Goal: Task Accomplishment & Management: Use online tool/utility

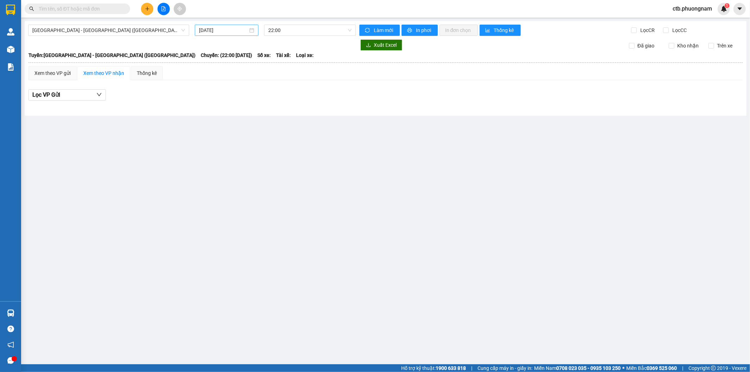
click at [241, 30] on input "[DATE]" at bounding box center [223, 30] width 49 height 8
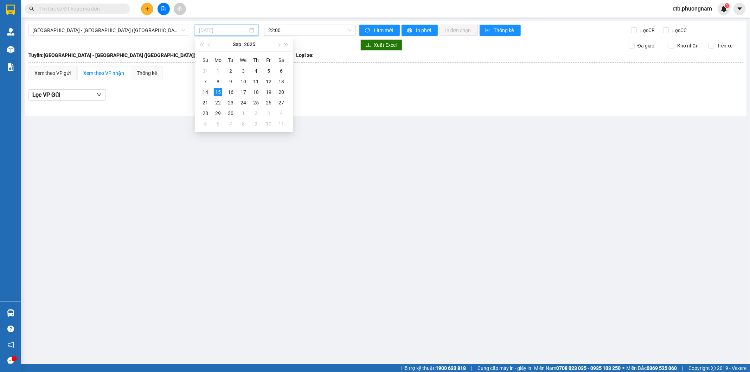
click at [205, 94] on div "14" at bounding box center [205, 92] width 8 height 8
type input "[DATE]"
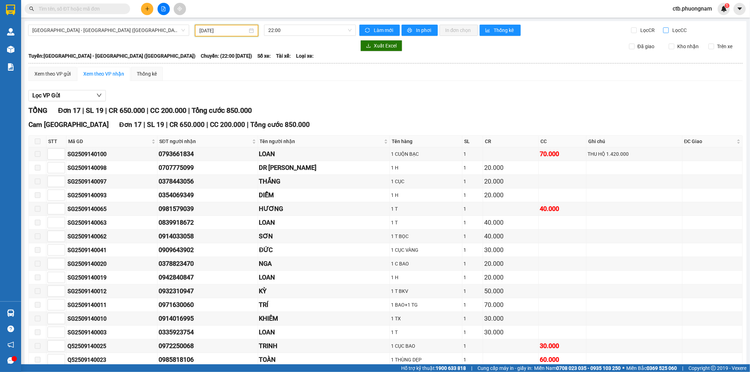
click at [663, 28] on input "Lọc CC" at bounding box center [666, 30] width 7 height 6
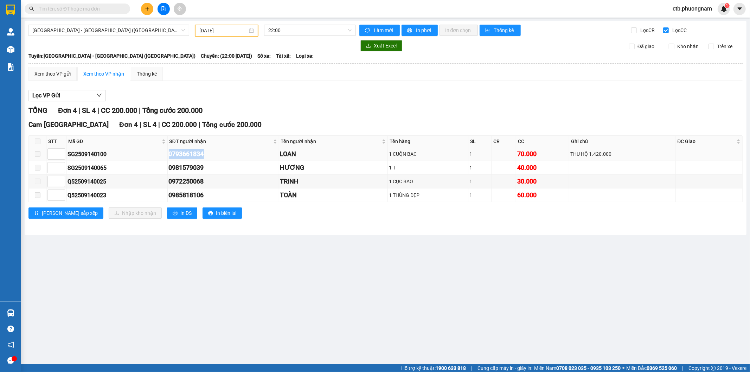
drag, startPoint x: 171, startPoint y: 153, endPoint x: 221, endPoint y: 153, distance: 49.6
click at [221, 153] on div "0793661834" at bounding box center [223, 154] width 109 height 10
copy div "0793661834"
drag, startPoint x: 168, startPoint y: 168, endPoint x: 219, endPoint y: 166, distance: 50.7
click at [219, 166] on tr "SG2509140065 0981579039 HƯƠNG 1 T 1 40.000" at bounding box center [386, 168] width 714 height 14
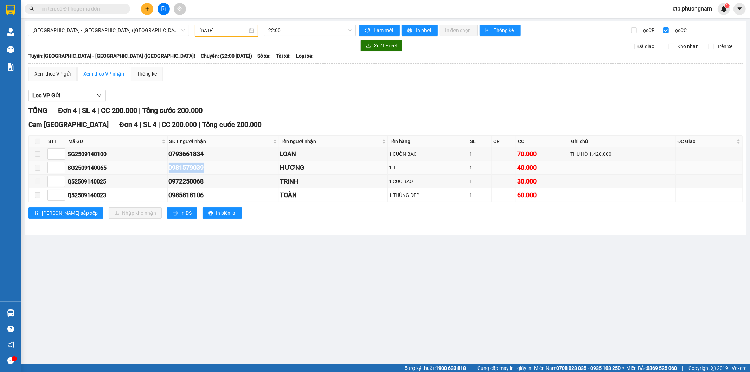
copy tr "0981579039"
drag, startPoint x: 637, startPoint y: 26, endPoint x: 648, endPoint y: 32, distance: 12.9
click at [638, 27] on label "Lọc CR" at bounding box center [643, 30] width 25 height 8
drag, startPoint x: 670, startPoint y: 28, endPoint x: 651, endPoint y: 27, distance: 19.0
click at [670, 29] on span "Lọc CC" at bounding box center [679, 30] width 18 height 8
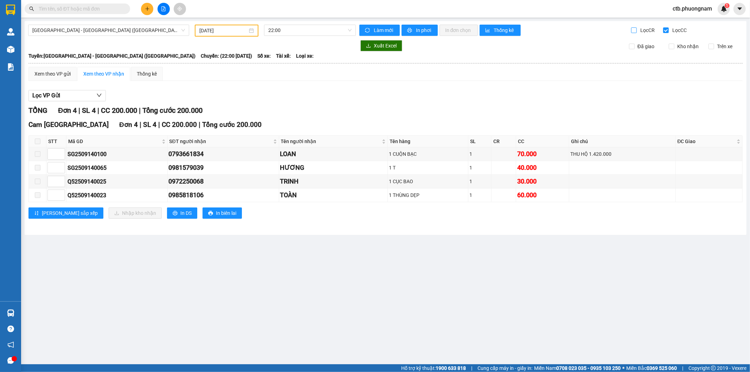
click at [670, 29] on input "Lọc CC" at bounding box center [666, 30] width 7 height 6
checkbox input "false"
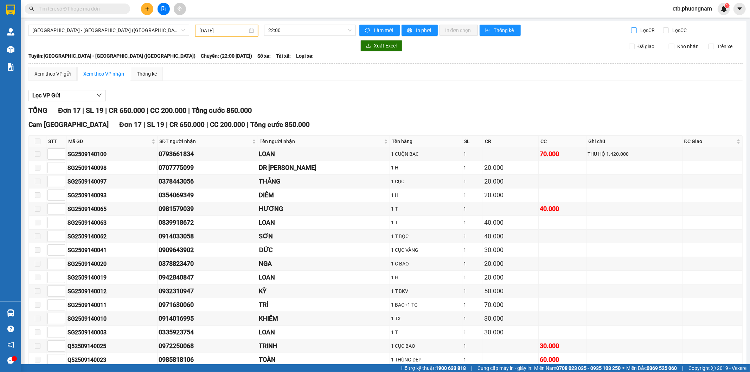
click at [631, 29] on input "Lọc CR" at bounding box center [634, 30] width 7 height 6
checkbox input "true"
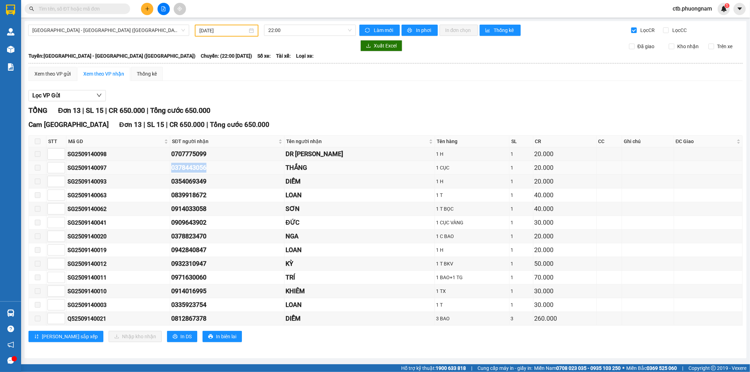
drag, startPoint x: 173, startPoint y: 166, endPoint x: 225, endPoint y: 165, distance: 52.1
click at [226, 165] on tr "SG2509140097 0378443056 THẮNG 1 CỤC 1 20.000" at bounding box center [386, 168] width 714 height 14
copy tr "0378443056"
click at [667, 29] on input "Lọc CC" at bounding box center [666, 30] width 7 height 6
checkbox input "true"
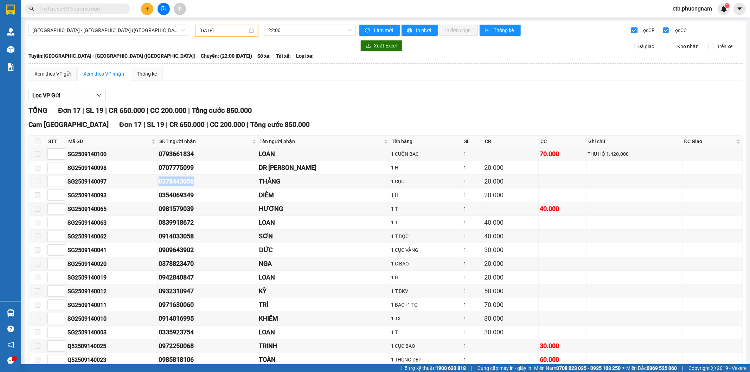
click at [631, 30] on input "Lọc CR" at bounding box center [634, 30] width 7 height 6
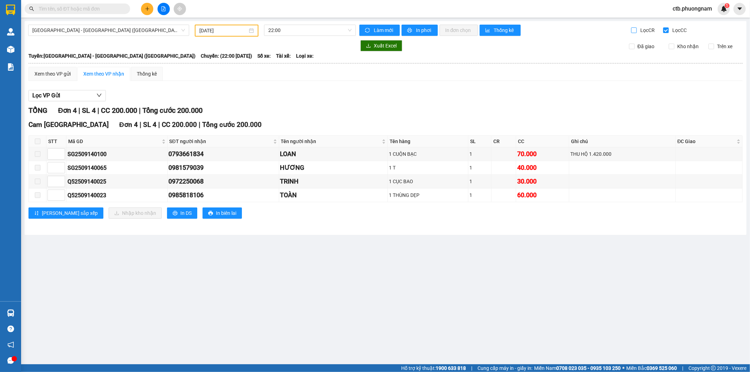
click at [634, 30] on input "Lọc CR" at bounding box center [634, 30] width 7 height 6
checkbox input "true"
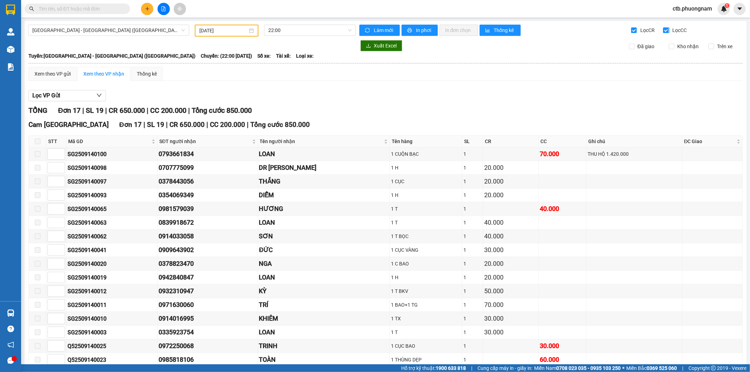
click at [663, 31] on input "Lọc CC" at bounding box center [666, 30] width 7 height 6
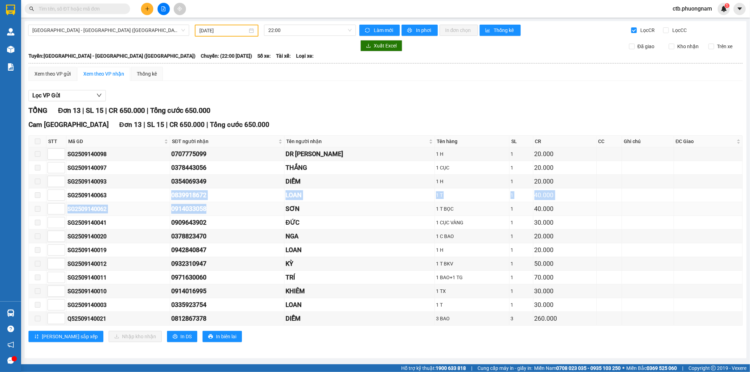
drag, startPoint x: 171, startPoint y: 196, endPoint x: 233, endPoint y: 203, distance: 61.7
click at [233, 203] on tbody "SG2509140098 0707775099 DR NGUYỄN 1 H 1 20.000 SG2509140097 0378443056 THẮNG 1 …" at bounding box center [386, 236] width 714 height 178
click at [253, 180] on div "0354069349" at bounding box center [227, 182] width 112 height 10
drag, startPoint x: 172, startPoint y: 194, endPoint x: 219, endPoint y: 193, distance: 46.4
click at [218, 193] on tr "SG2509140063 0839918672 LOAN 1 T 1 40.000" at bounding box center [386, 196] width 714 height 14
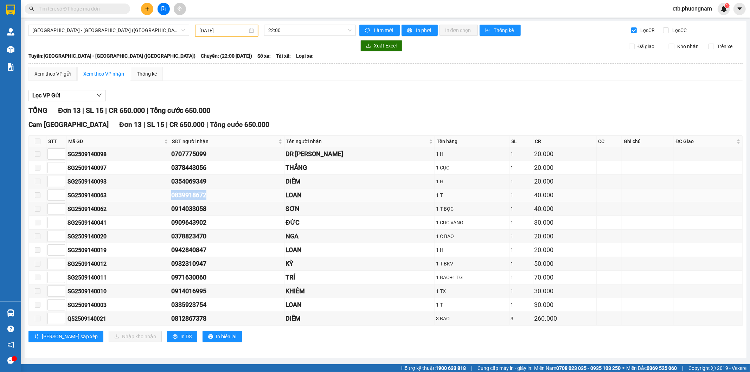
copy tr "0839918672"
click at [666, 27] on input "Lọc CC" at bounding box center [666, 30] width 7 height 6
checkbox input "true"
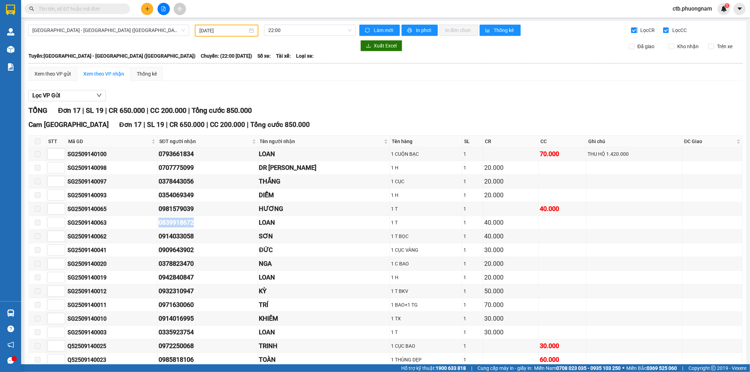
click at [631, 28] on input "Lọc CR" at bounding box center [634, 30] width 7 height 6
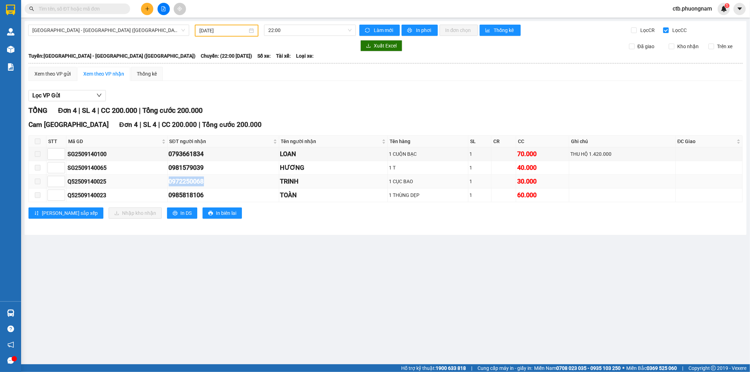
drag, startPoint x: 168, startPoint y: 181, endPoint x: 223, endPoint y: 179, distance: 54.9
click at [223, 179] on tr "Q52509140025 0972250068 TRINH 1 CỤC BAO 1 30.000" at bounding box center [386, 182] width 714 height 14
copy tr "0972250068"
click at [632, 30] on input "Lọc CR" at bounding box center [634, 30] width 7 height 6
checkbox input "true"
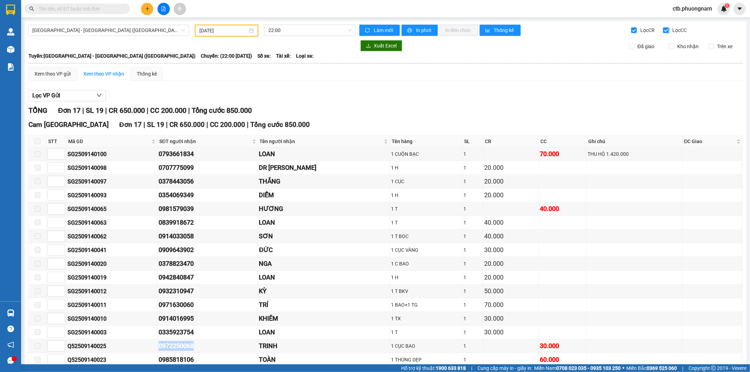
click at [663, 28] on input "Lọc CC" at bounding box center [666, 30] width 7 height 6
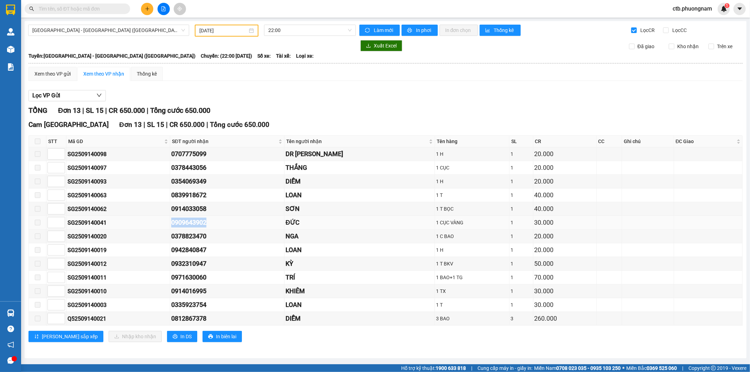
drag, startPoint x: 191, startPoint y: 225, endPoint x: 224, endPoint y: 225, distance: 33.1
click at [224, 225] on tr "SG2509140041 0909643902 ĐỨC 1 CỤC VÀNG 1 30.000" at bounding box center [386, 223] width 714 height 14
copy tr "0909643902"
drag, startPoint x: 177, startPoint y: 251, endPoint x: 220, endPoint y: 253, distance: 43.7
click at [220, 253] on tr "SG2509140019 0942840847 LOAN 1 H 1 20.000" at bounding box center [386, 250] width 714 height 14
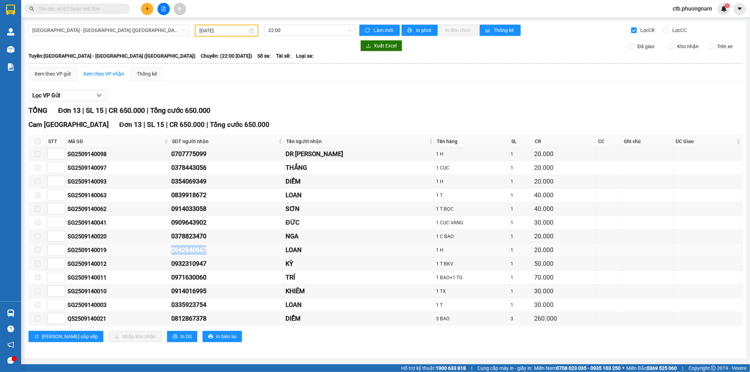
copy tr "0942840847"
drag, startPoint x: 177, startPoint y: 267, endPoint x: 220, endPoint y: 267, distance: 42.9
click at [220, 267] on tr "SG2509140012 0932310947 KỲ 1 T BKV 1 50.000" at bounding box center [386, 264] width 714 height 14
copy tr "0932310947"
drag, startPoint x: 180, startPoint y: 292, endPoint x: 222, endPoint y: 292, distance: 41.9
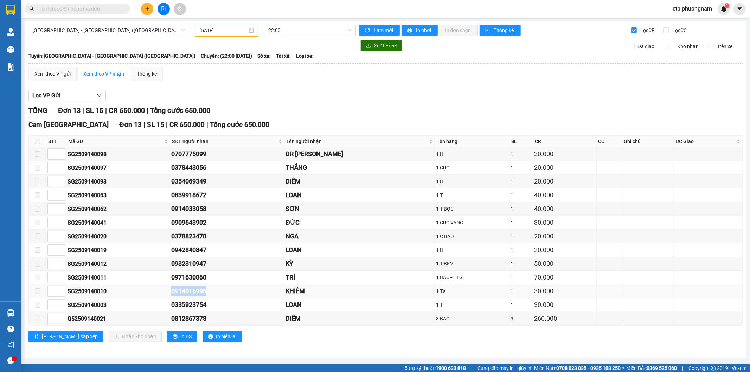
click at [221, 292] on td "0914016995" at bounding box center [227, 292] width 114 height 14
copy div "0914016995"
drag, startPoint x: 172, startPoint y: 306, endPoint x: 231, endPoint y: 304, distance: 59.8
click at [231, 304] on tr "SG2509140003 0335923754 LOAN 1 T 1 30.000" at bounding box center [386, 305] width 714 height 14
copy tr "0335923754"
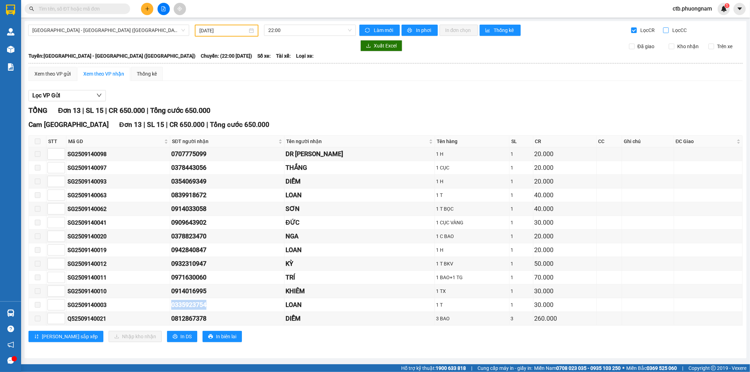
click at [664, 31] on input "Lọc CC" at bounding box center [666, 30] width 7 height 6
checkbox input "true"
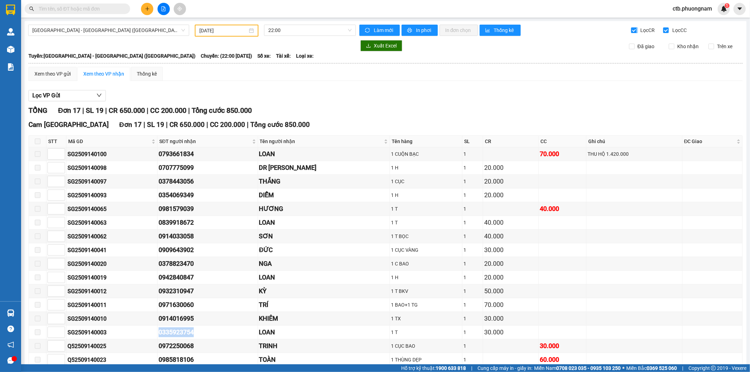
click at [632, 27] on input "Lọc CR" at bounding box center [634, 30] width 7 height 6
checkbox input "false"
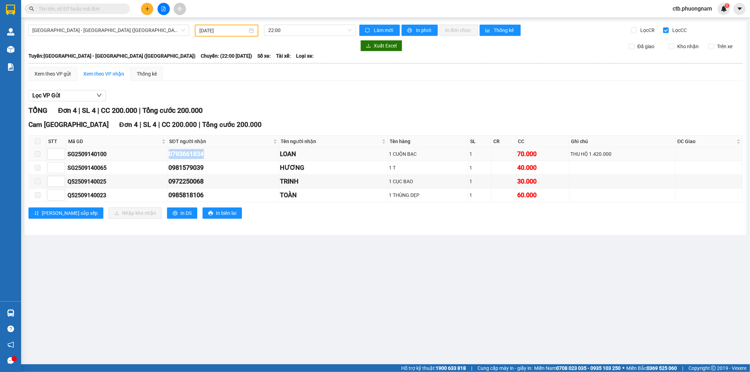
drag, startPoint x: 172, startPoint y: 154, endPoint x: 226, endPoint y: 154, distance: 53.8
click at [226, 154] on tr "SG2509140100 0793661834 LOAN 1 CUỘN BẠC 1 70.000 THU HỘ 1.420.000" at bounding box center [386, 154] width 714 height 14
click at [101, 7] on input "text" at bounding box center [80, 9] width 83 height 8
paste input "0793661834"
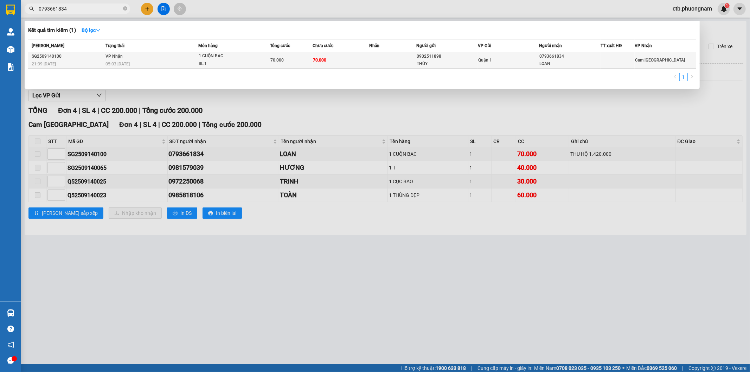
type input "0793661834"
click at [139, 55] on td "VP Nhận 05:03 [DATE]" at bounding box center [151, 60] width 95 height 17
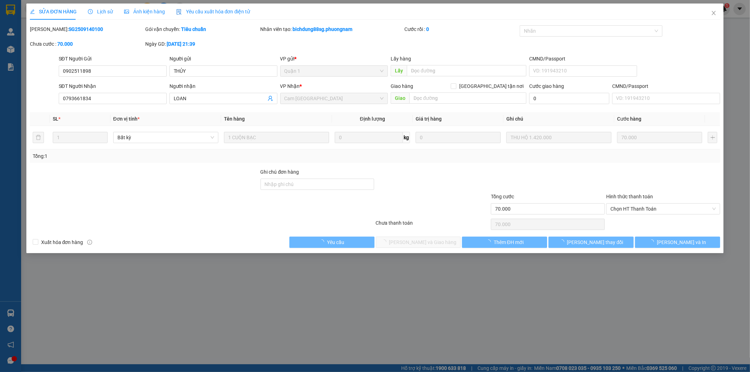
type input "0902511898"
type input "THỦY"
type input "0793661834"
type input "LOAN"
type input "70.000"
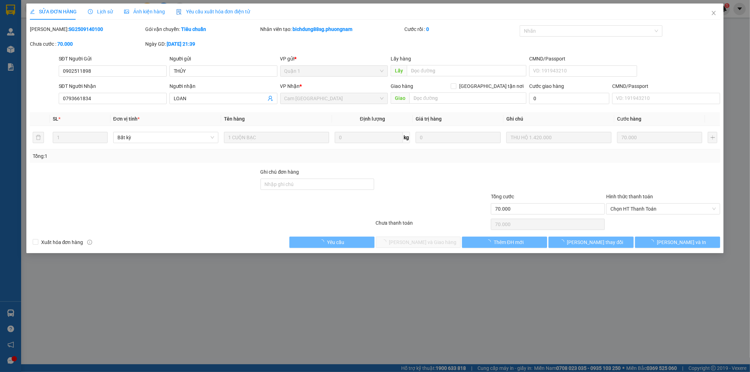
type input "70.000"
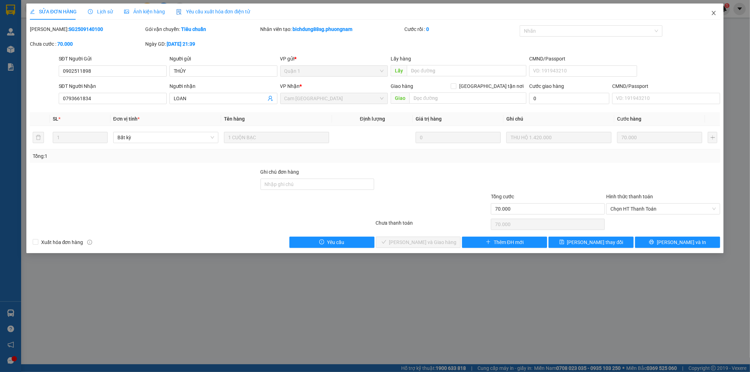
click at [716, 12] on icon "close" at bounding box center [714, 13] width 6 height 6
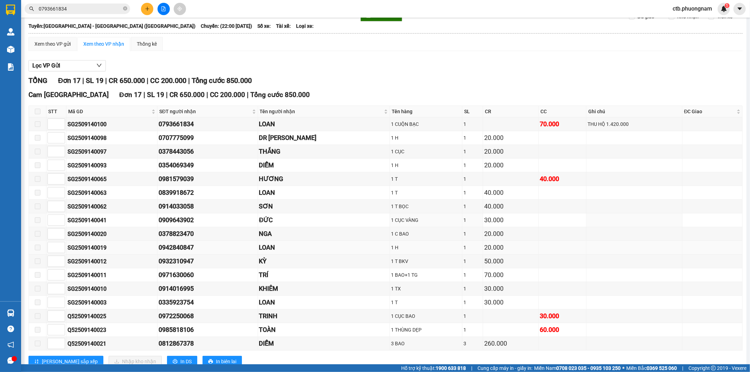
scroll to position [53, 0]
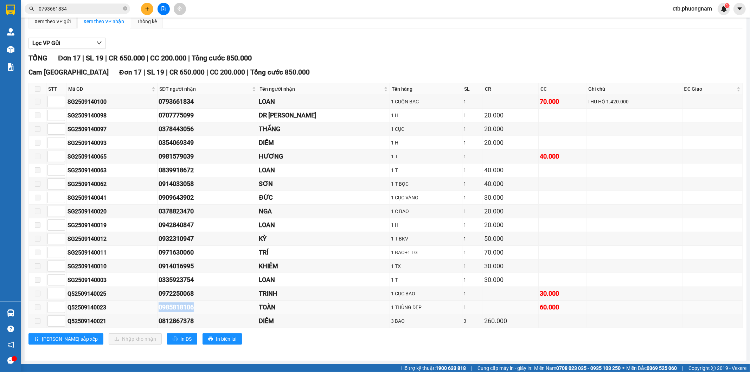
drag, startPoint x: 157, startPoint y: 307, endPoint x: 205, endPoint y: 307, distance: 48.9
click at [205, 307] on tr "Q52509140023 0985818106 TOÀN 1 THÙNG DẸP 1 60.000" at bounding box center [386, 308] width 714 height 14
drag, startPoint x: 159, startPoint y: 252, endPoint x: 204, endPoint y: 257, distance: 45.6
click at [203, 257] on tr "SG2509140011 0971630060 TRÍ 1 BAO+1 TG 1 70.000" at bounding box center [386, 253] width 714 height 14
drag, startPoint x: 158, startPoint y: 181, endPoint x: 220, endPoint y: 183, distance: 61.9
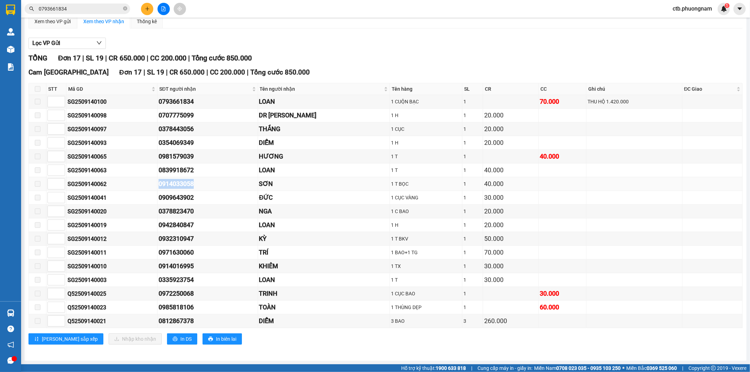
click at [220, 183] on tr "SG2509140062 0914033058 SƠN 1 T BỌC 1 40.000" at bounding box center [386, 184] width 714 height 14
drag, startPoint x: 152, startPoint y: 131, endPoint x: 223, endPoint y: 127, distance: 70.5
click at [220, 127] on tr "SG2509140097 0378443056 THẮNG 1 CỤC 1 20.000" at bounding box center [386, 129] width 714 height 14
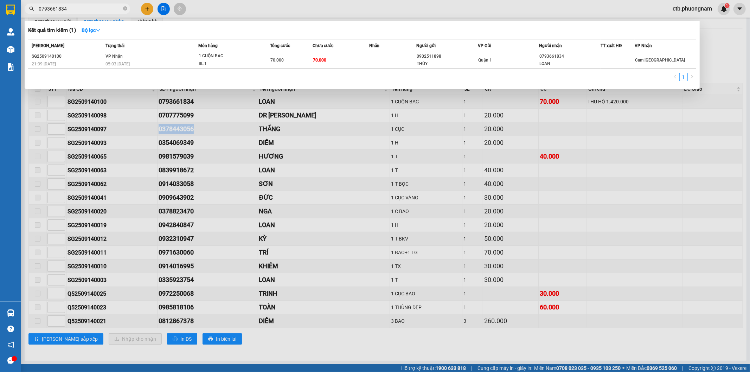
click at [85, 9] on input "0793661834" at bounding box center [80, 9] width 83 height 8
paste input "372454419"
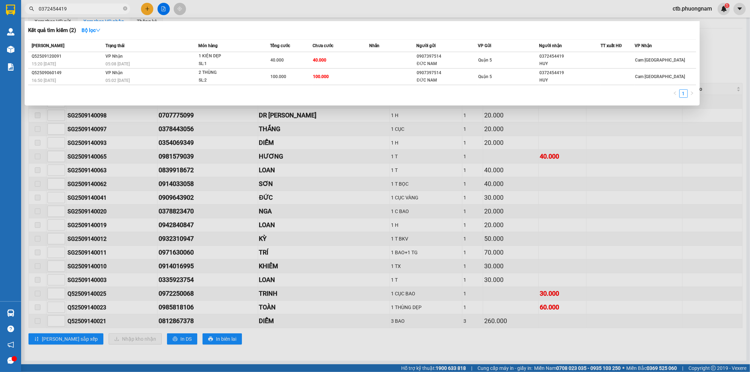
type input "0372454419"
